Goal: Task Accomplishment & Management: Manage account settings

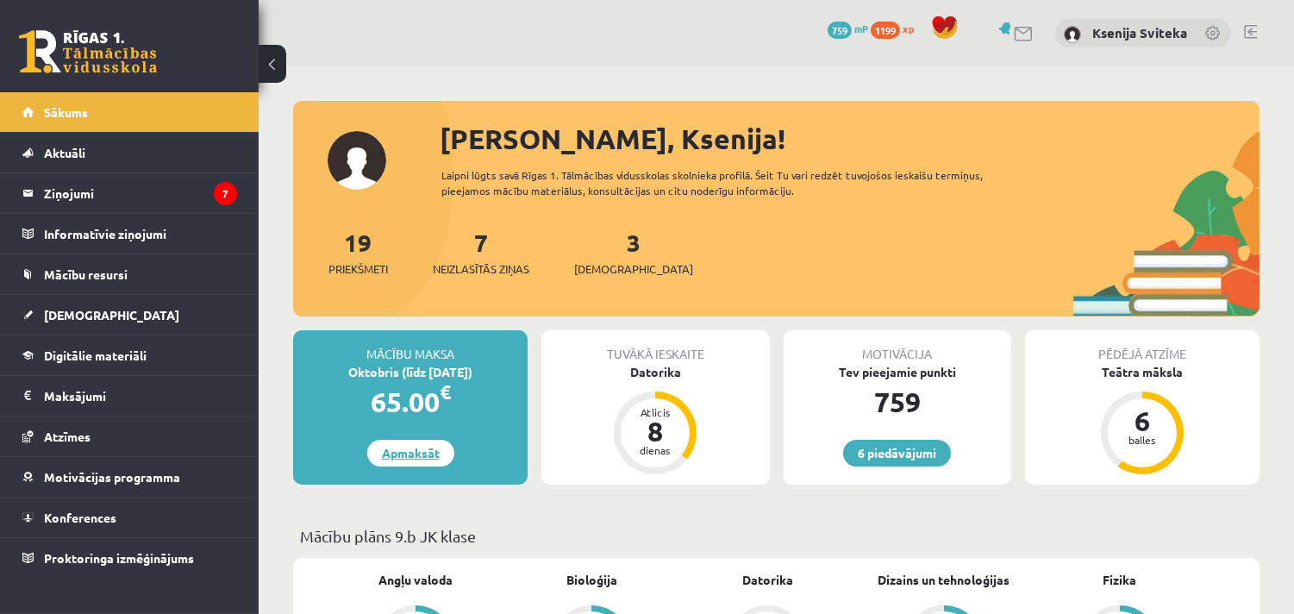
click at [402, 457] on link "Apmaksāt" at bounding box center [410, 453] width 87 height 27
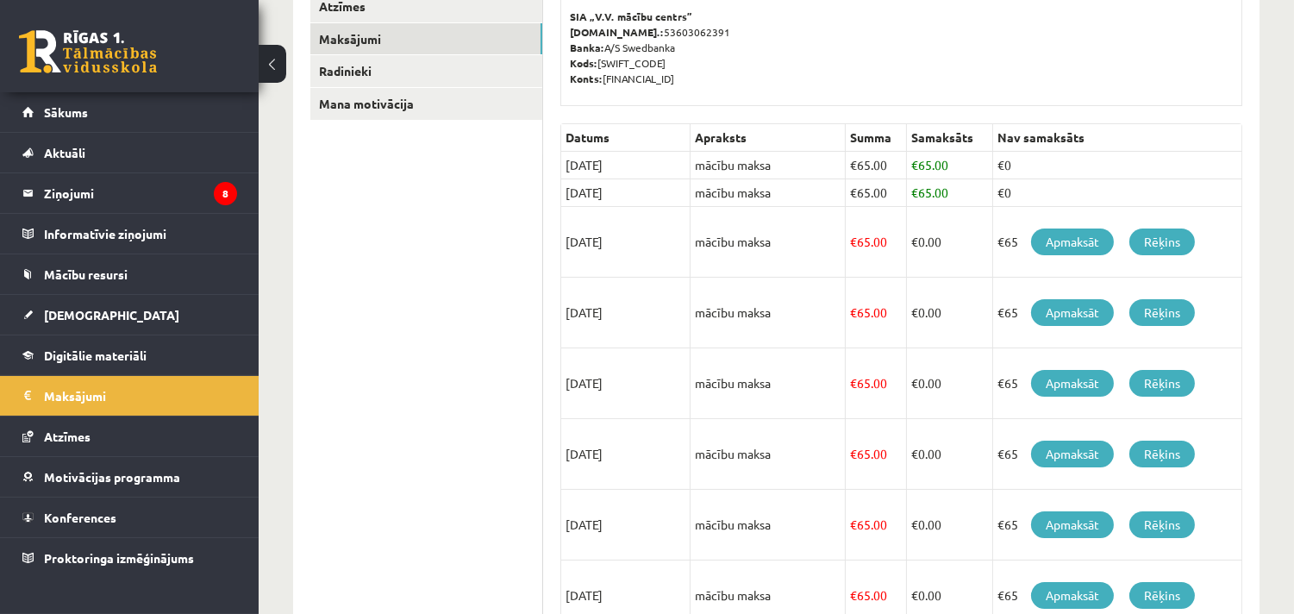
scroll to position [383, 0]
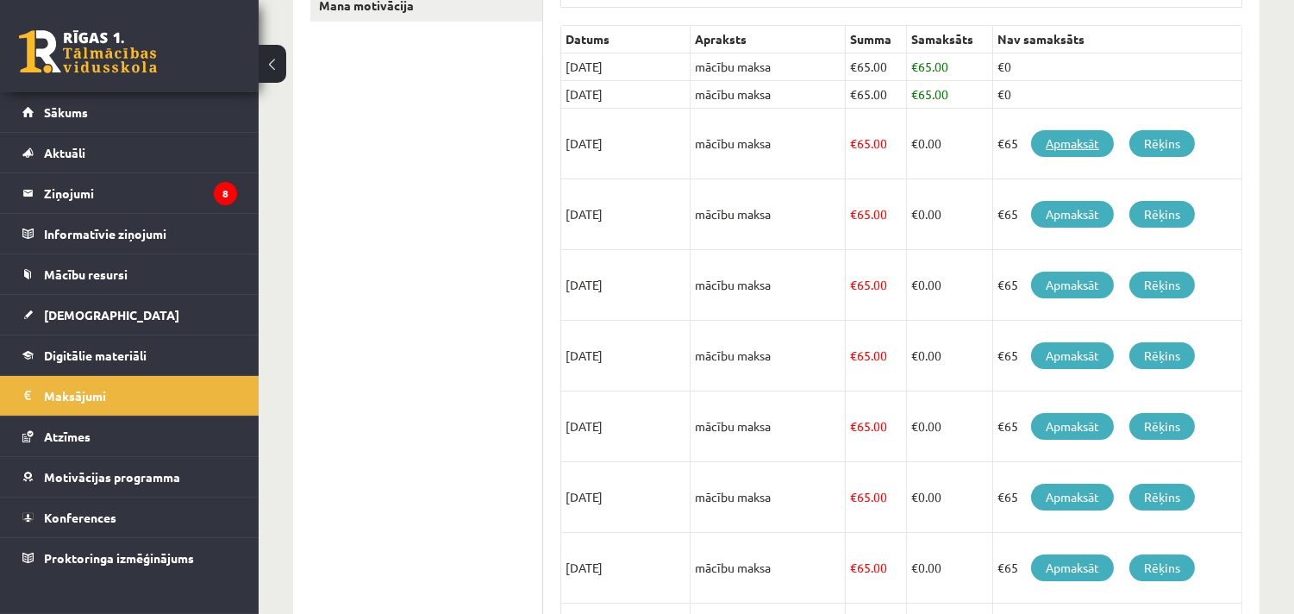
click at [1066, 153] on link "Apmaksāt" at bounding box center [1072, 143] width 83 height 27
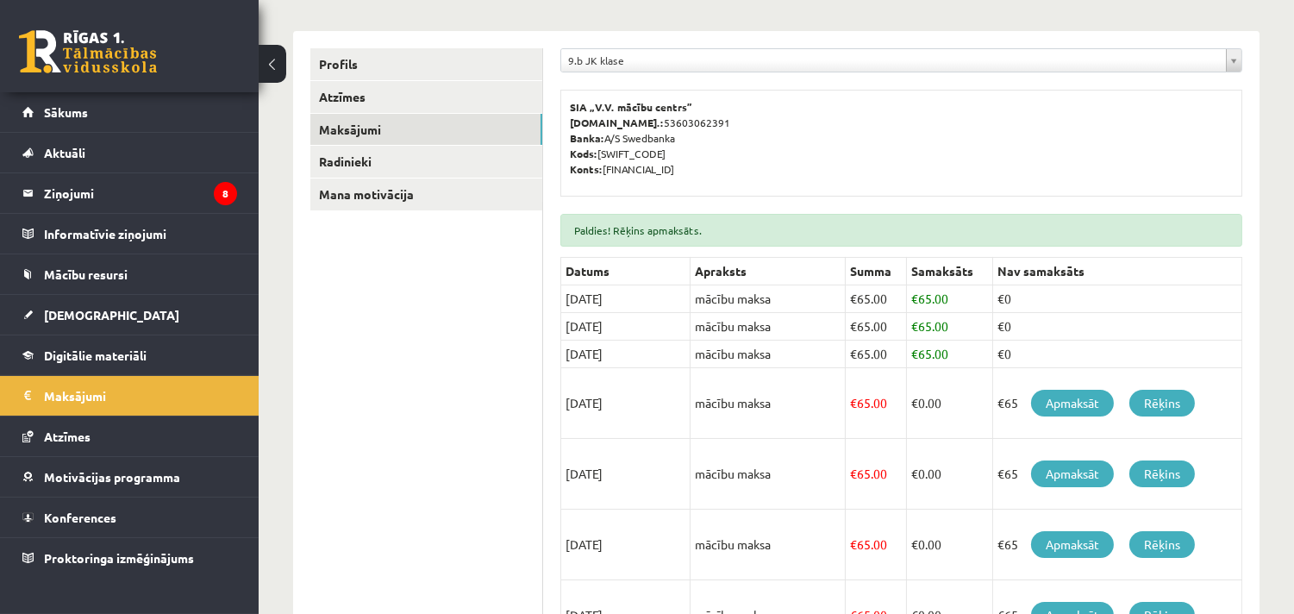
scroll to position [227, 0]
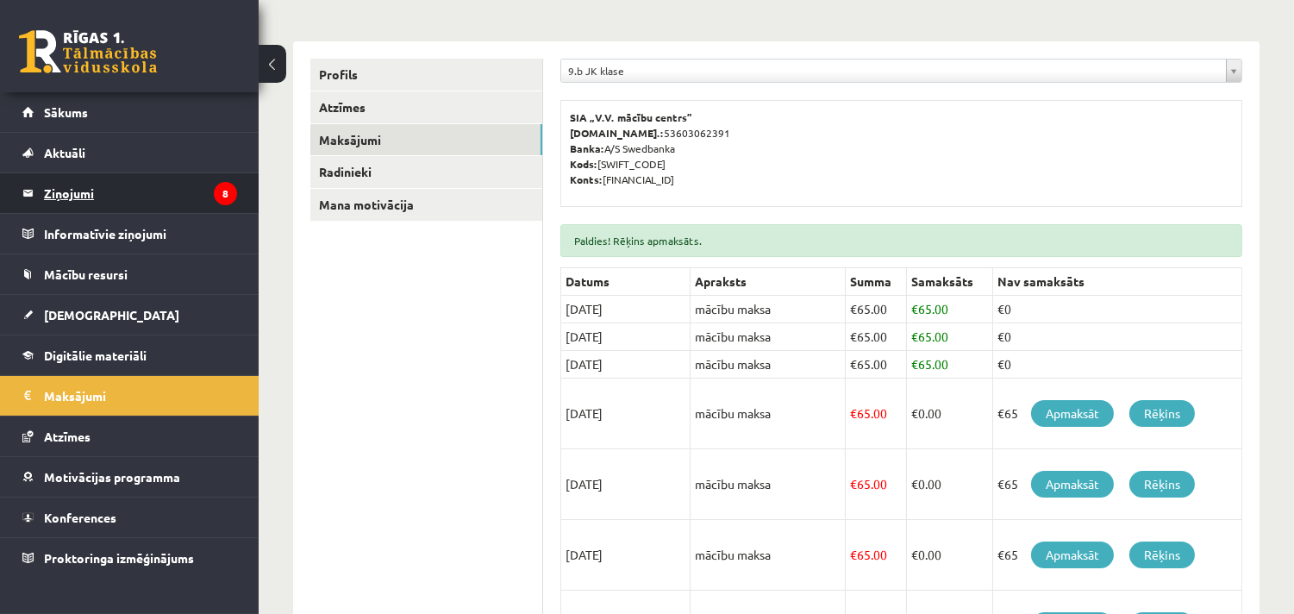
click at [81, 187] on legend "Ziņojumi 8" at bounding box center [140, 193] width 193 height 40
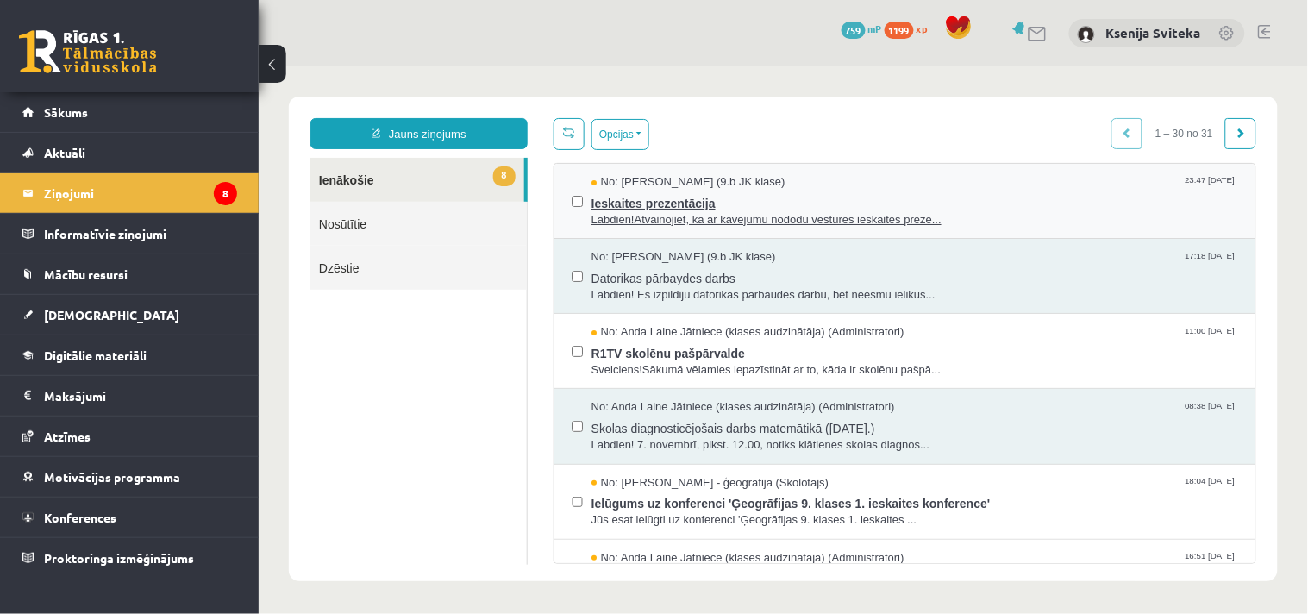
click at [797, 222] on span "Labdien!Atvainojiet, ka ar kavējumu nododu vēstures ieskaites preze..." at bounding box center [914, 219] width 647 height 16
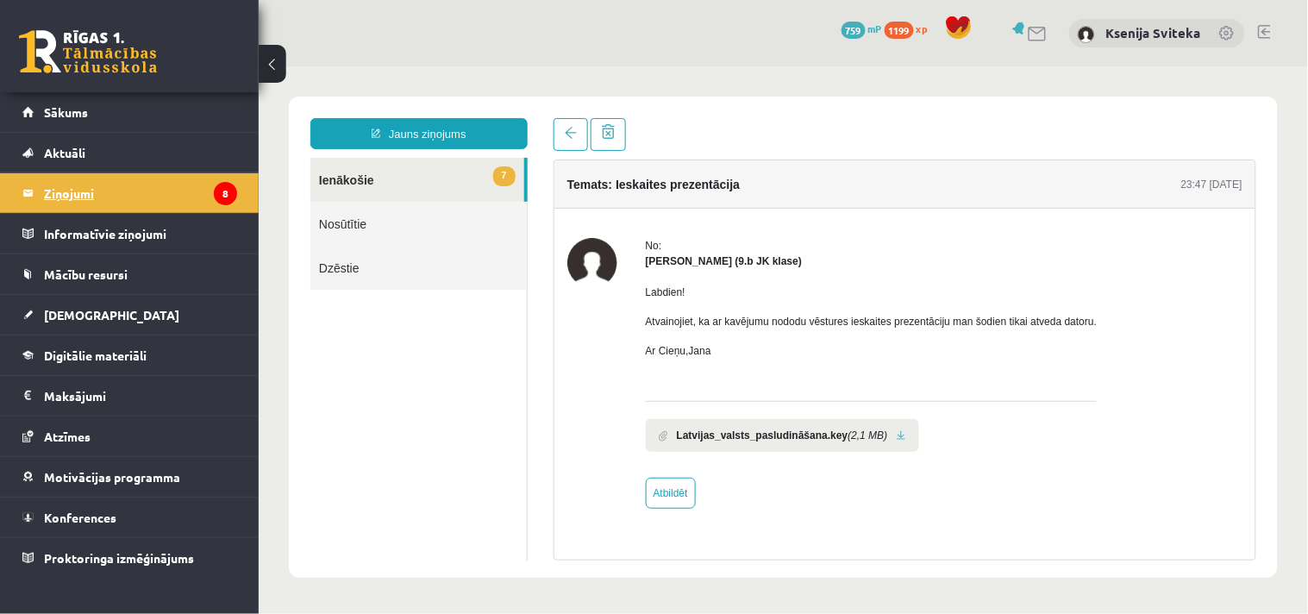
click at [66, 191] on legend "Ziņojumi 8" at bounding box center [140, 193] width 193 height 40
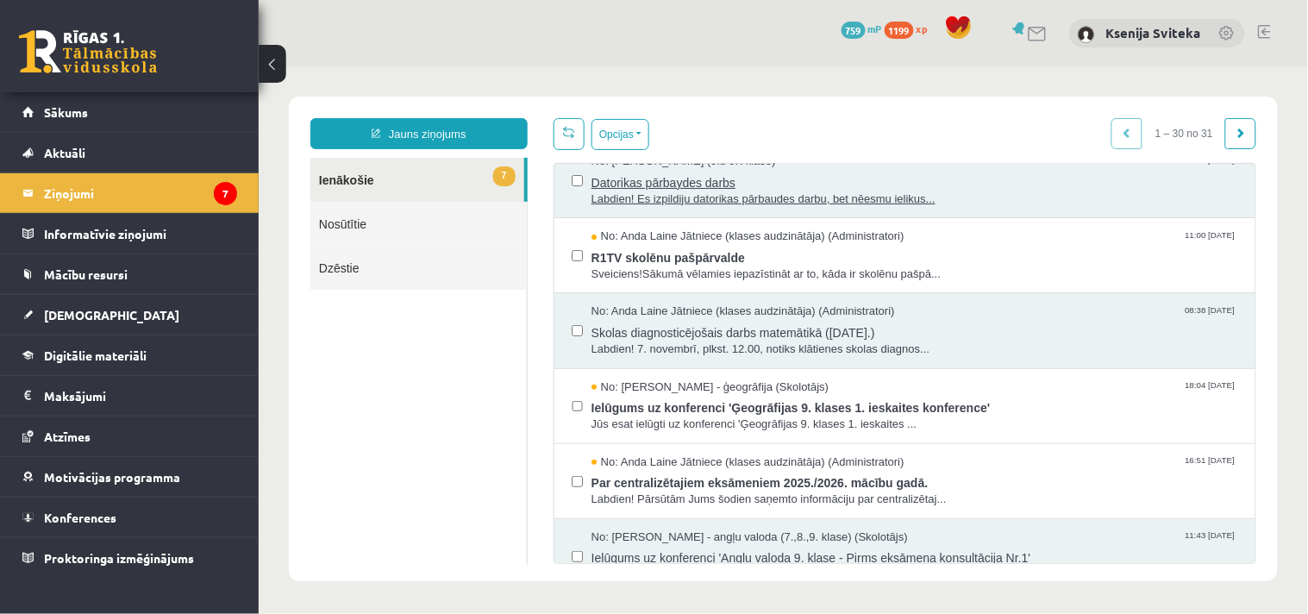
scroll to position [191, 0]
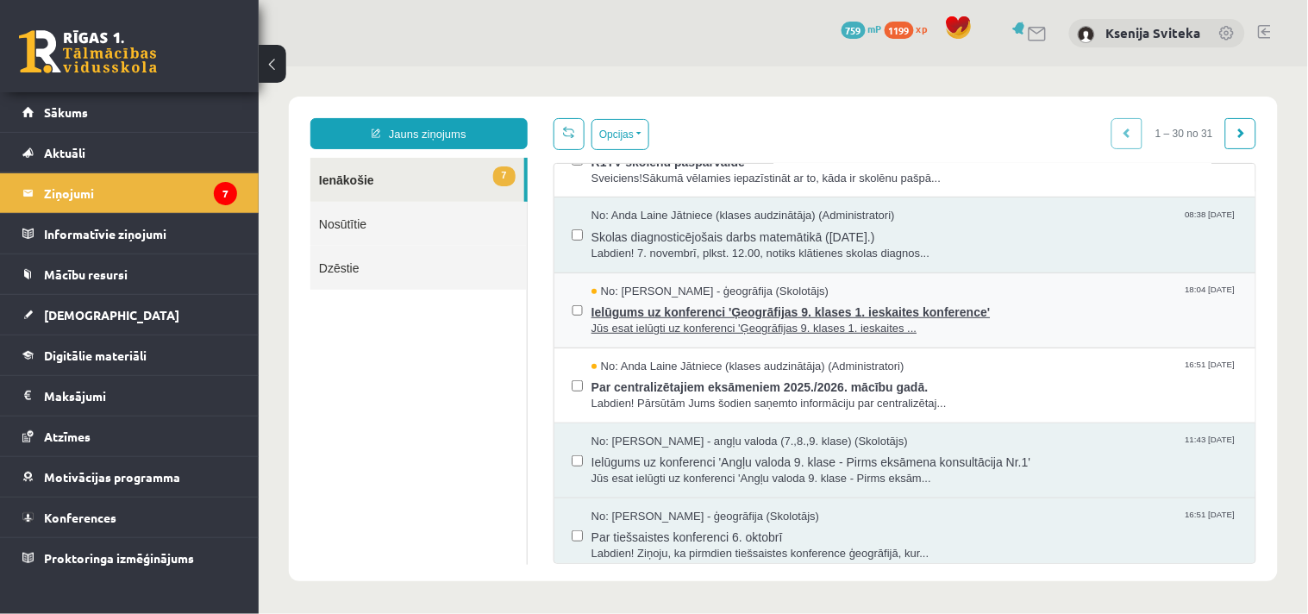
click at [672, 315] on span "Ielūgums uz konferenci 'Ģeogrāfijas 9. klases 1. ieskaites konference'" at bounding box center [914, 309] width 647 height 22
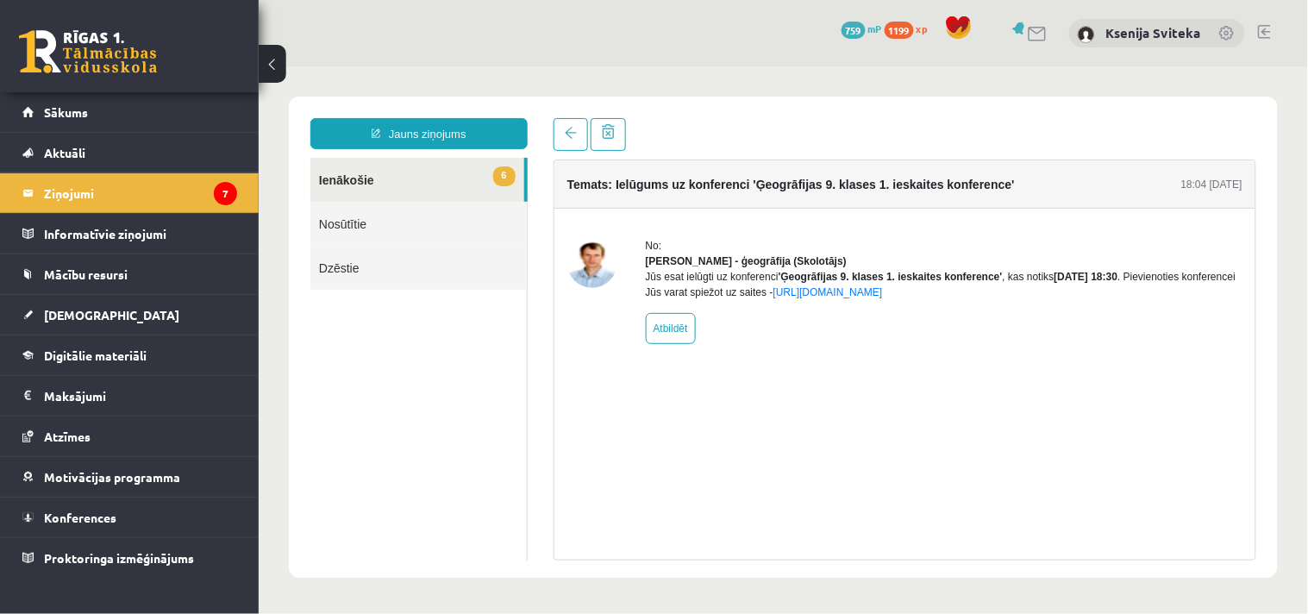
scroll to position [0, 0]
click at [47, 190] on legend "Ziņojumi 7" at bounding box center [140, 193] width 193 height 40
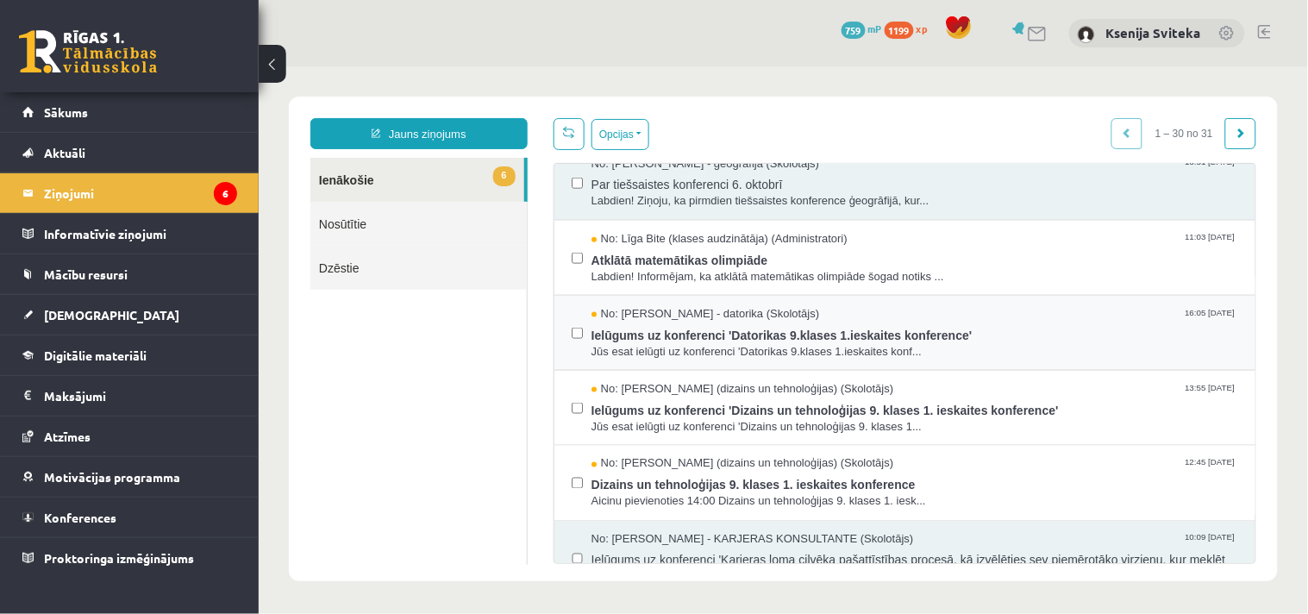
scroll to position [574, 0]
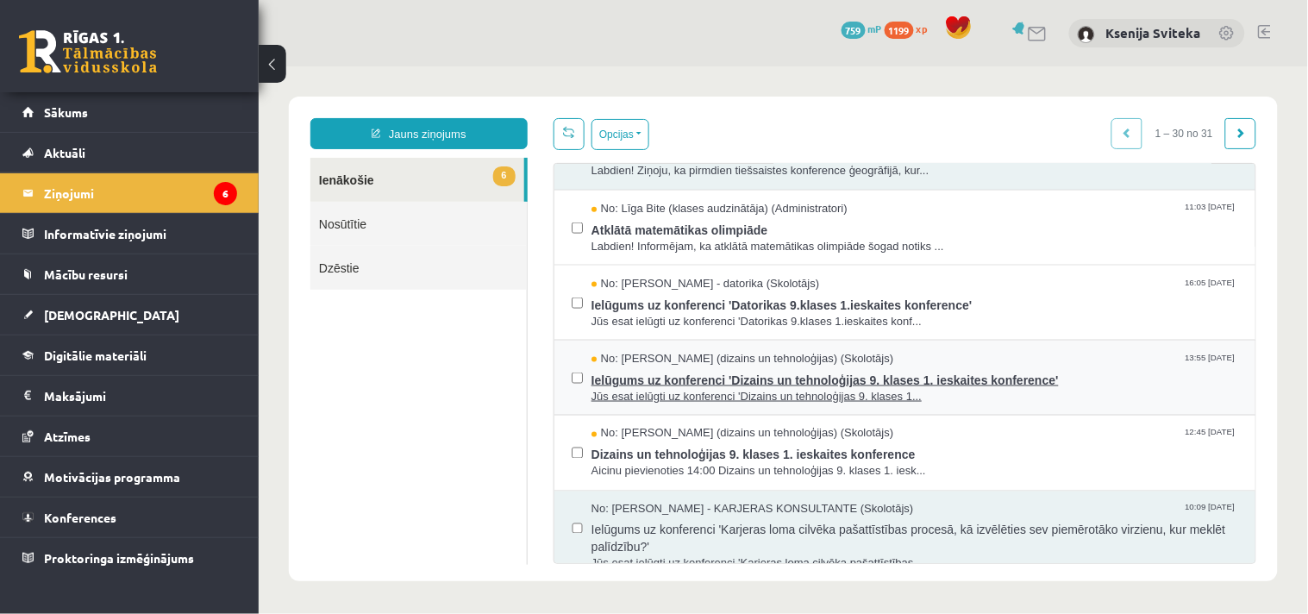
click at [691, 390] on span "Jūs esat ielūgti uz konferenci 'Dizains un tehnoloģijas 9. klases 1..." at bounding box center [914, 396] width 647 height 16
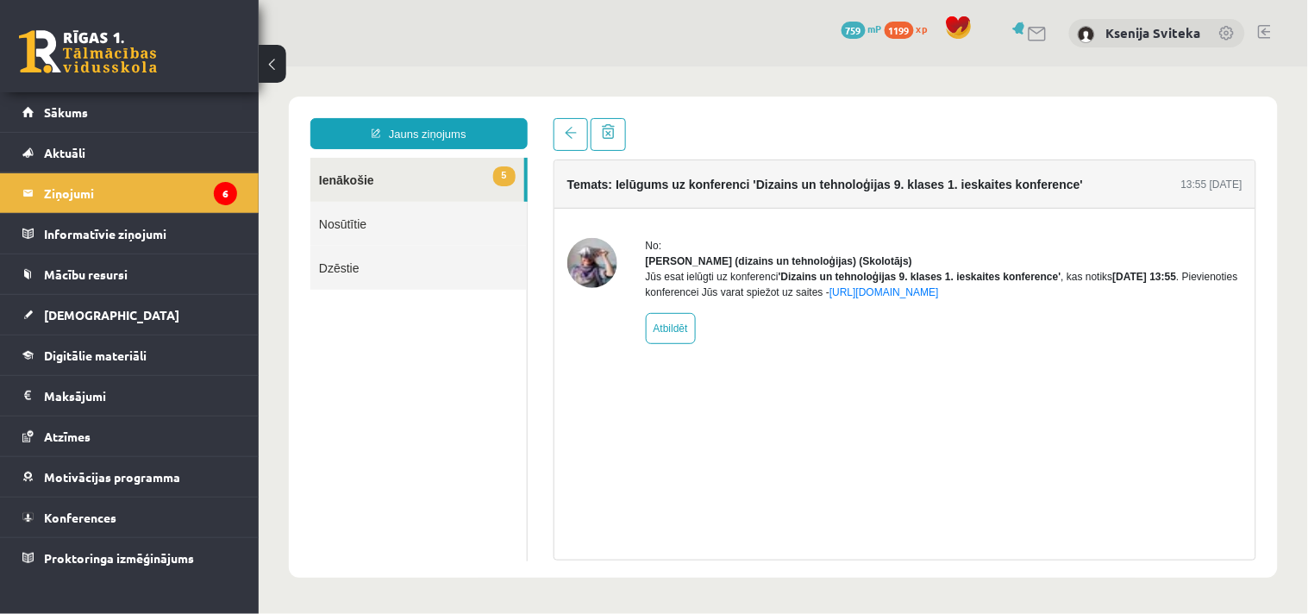
scroll to position [0, 0]
click at [605, 269] on img at bounding box center [591, 262] width 50 height 50
